Goal: Information Seeking & Learning: Learn about a topic

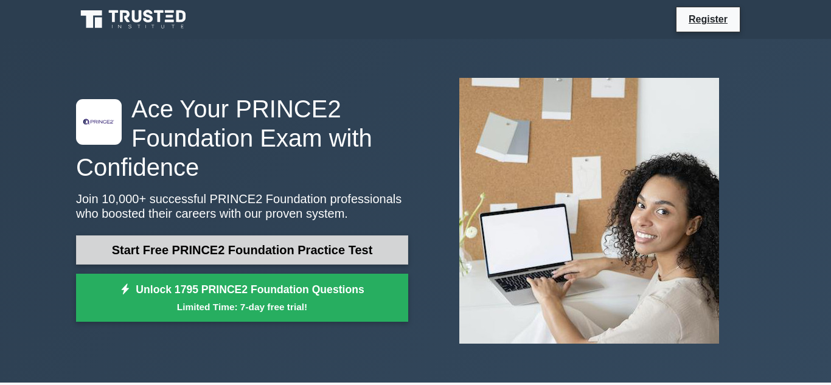
click at [193, 238] on link "Start Free PRINCE2 Foundation Practice Test" at bounding box center [242, 249] width 332 height 29
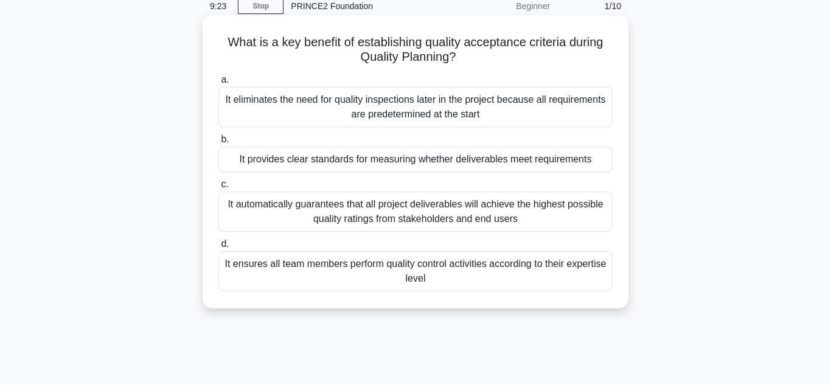
scroll to position [52, 0]
click at [407, 221] on div "It automatically guarantees that all project deliverables will achieve the high…" at bounding box center [415, 213] width 394 height 40
click at [218, 190] on input "c. It automatically guarantees that all project deliverables will achieve the h…" at bounding box center [218, 186] width 0 height 8
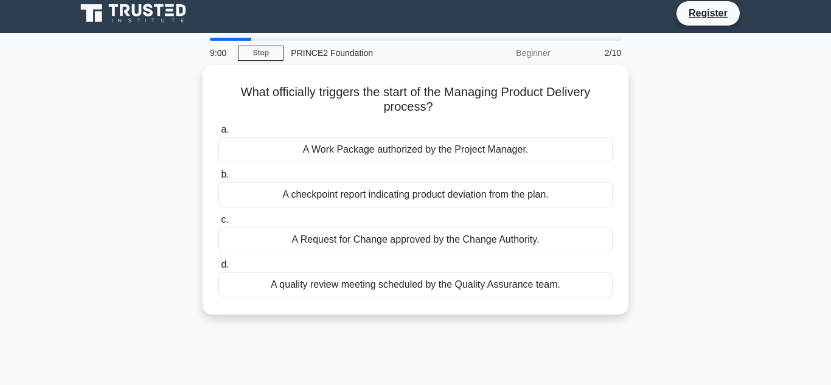
scroll to position [0, 0]
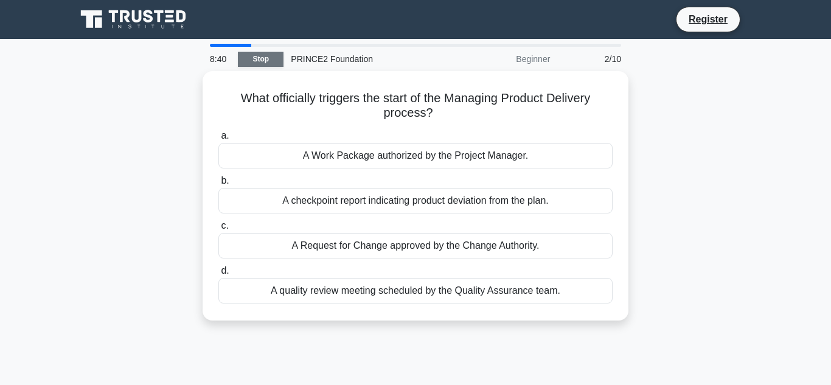
click at [262, 57] on link "Stop" at bounding box center [261, 59] width 46 height 15
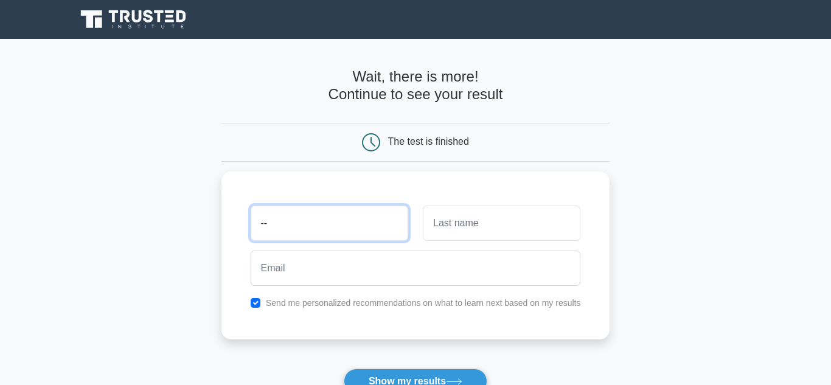
type input "-"
type input "[PERSON_NAME]"
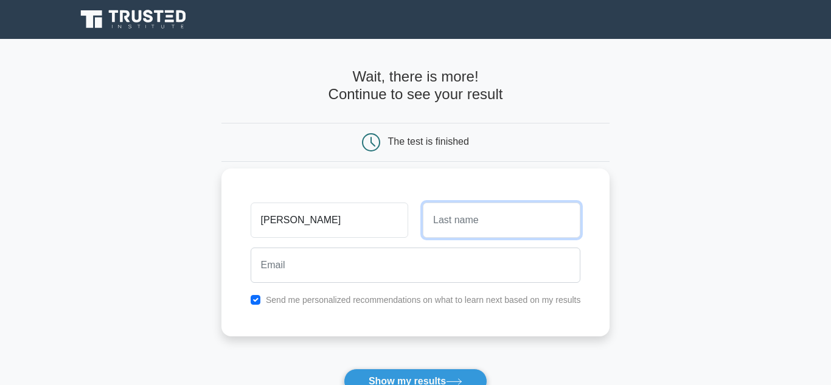
click at [524, 209] on input "text" at bounding box center [502, 220] width 158 height 35
type input "j"
type input "hemmings"
click at [344, 369] on button "Show my results" at bounding box center [416, 382] width 144 height 26
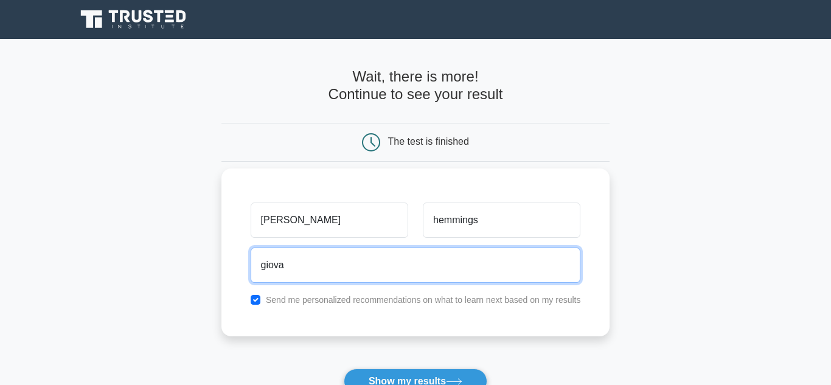
type input "[EMAIL_ADDRESS][DOMAIN_NAME]"
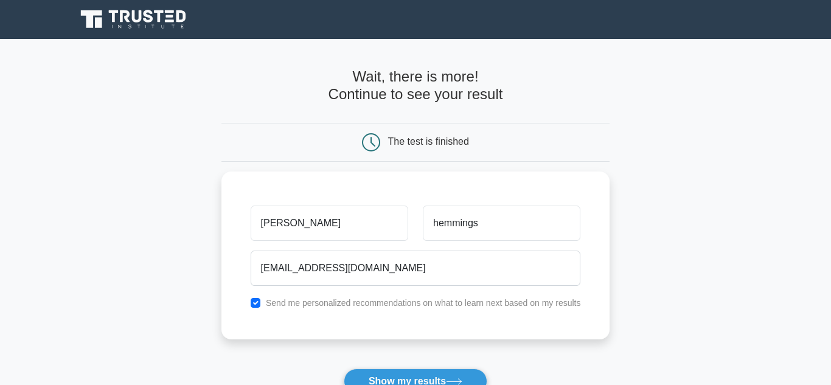
click at [403, 368] on form "Wait, there is more! Continue to see your result The test is finished [PERSON_N…" at bounding box center [415, 258] width 389 height 380
click at [403, 375] on button "Show my results" at bounding box center [416, 382] width 144 height 26
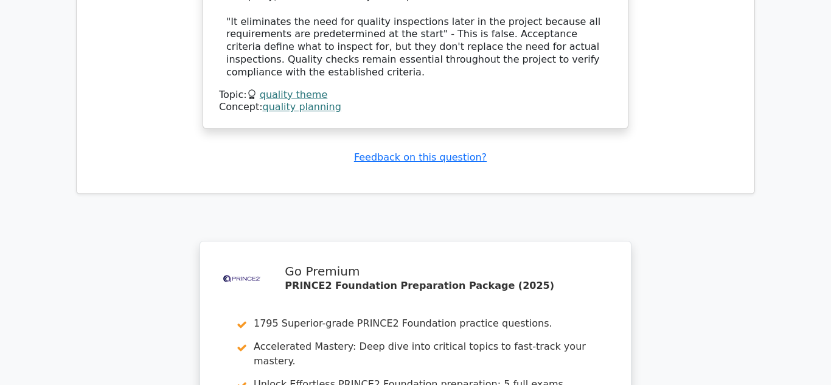
scroll to position [1514, 0]
